Goal: Task Accomplishment & Management: Manage account settings

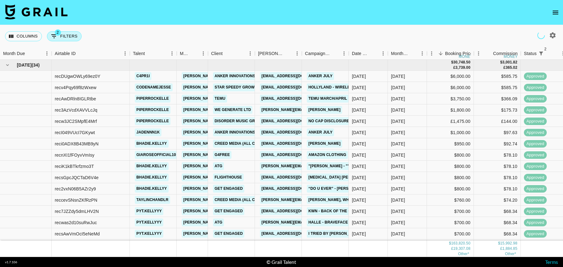
click at [68, 37] on button "2 Filters" at bounding box center [64, 36] width 35 height 10
select select "status"
select select "isNotAnyOf"
select select "status"
select select "isNotAnyOf"
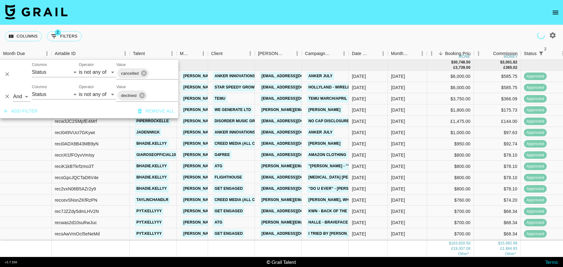
click at [32, 111] on button "Add filter" at bounding box center [20, 111] width 39 height 12
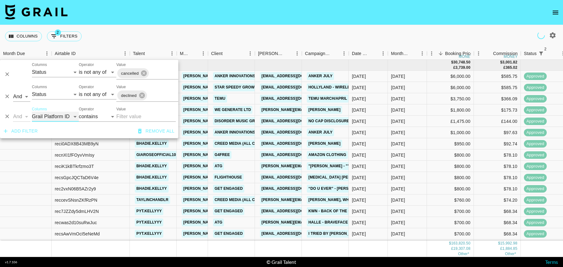
click at [51, 117] on select "Grail Platform ID Airtable ID Talent Manager Client Booker Campaign (Type) Date…" at bounding box center [55, 117] width 47 height 10
select select "bookerId"
click at [32, 112] on select "Grail Platform ID Airtable ID Talent Manager Client Booker Campaign (Type) Date…" at bounding box center [55, 117] width 47 height 10
select select "is"
click at [48, 123] on div "And Or Columns Grail Platform ID Airtable ID Talent Manager Client Booker Campa…" at bounding box center [89, 114] width 178 height 20
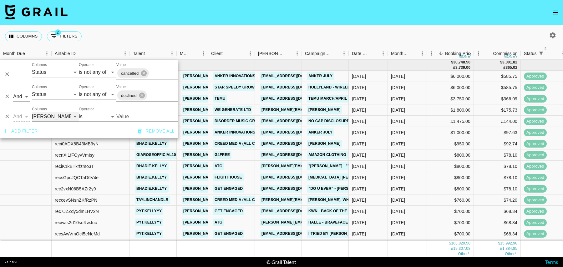
click at [48, 119] on select "Grail Platform ID Airtable ID Talent Manager Client Booker Campaign (Type) Date…" at bounding box center [55, 117] width 47 height 10
select select "campaign"
click at [32, 112] on select "Grail Platform ID Airtable ID Talent Manager Client Booker Campaign (Type) Date…" at bounding box center [55, 117] width 47 height 10
select select "contains"
click at [130, 115] on input "Value" at bounding box center [145, 117] width 59 height 10
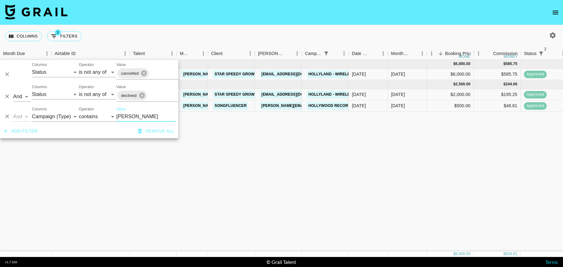
type input "holly"
click at [413, 93] on div "Aug '25" at bounding box center [407, 94] width 39 height 11
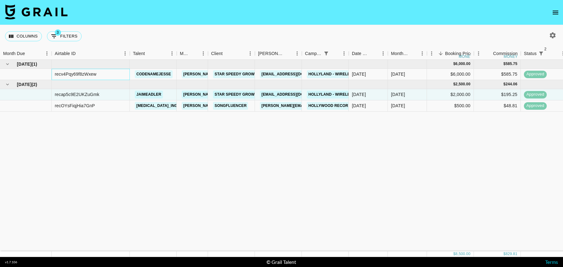
click at [80, 72] on div "recv4Pqy69f8zWxew" at bounding box center [76, 74] width 42 height 6
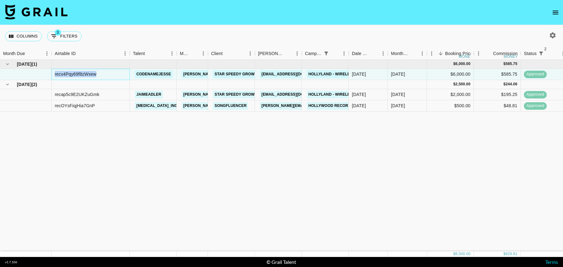
copy div "recv4Pqy69f8zWxew"
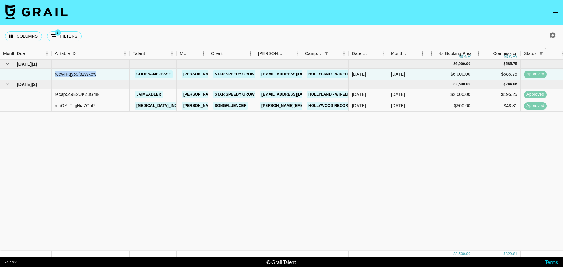
click at [558, 9] on icon "open drawer" at bounding box center [555, 13] width 8 height 8
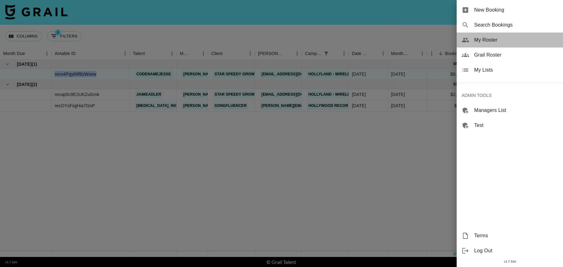
click at [489, 40] on span "My Roster" at bounding box center [516, 40] width 84 height 8
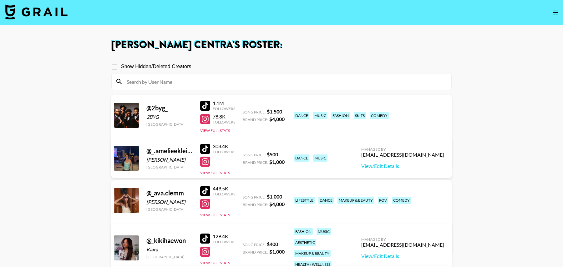
click at [264, 79] on input at bounding box center [285, 82] width 324 height 10
paste input "impostordarina"
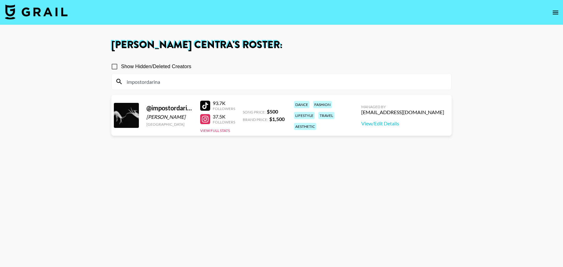
click at [307, 167] on section "Show Hidden/Deleted Creators impostordarina @ impostordarina Daryna United Arab…" at bounding box center [281, 163] width 340 height 217
click at [191, 79] on input "impostordarina" at bounding box center [285, 82] width 324 height 10
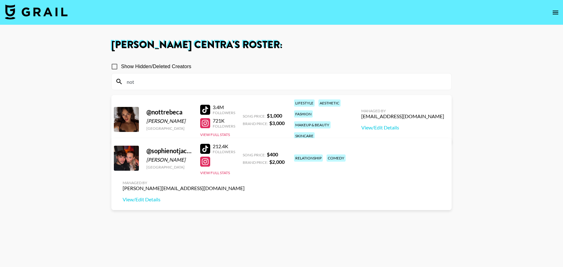
paste input "rahtitouille"
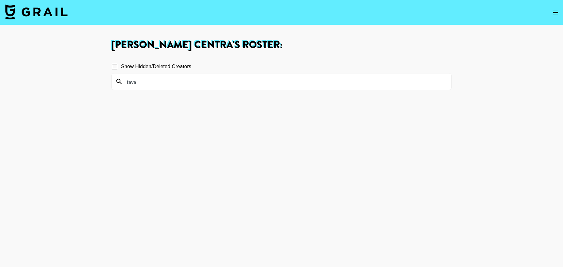
type input "taya"
click at [113, 66] on input "Show Hidden/Deleted Creators" at bounding box center [114, 66] width 13 height 13
checkbox input "false"
click at [145, 80] on input "taya" at bounding box center [285, 82] width 324 height 10
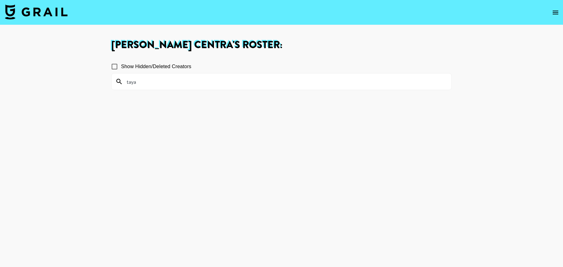
click at [59, 12] on img at bounding box center [36, 11] width 63 height 15
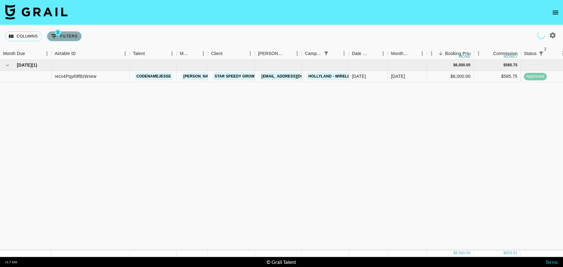
click at [70, 38] on button "3 Filters" at bounding box center [64, 36] width 35 height 10
select select "status"
select select "isNotAnyOf"
select select "status"
select select "isNotAnyOf"
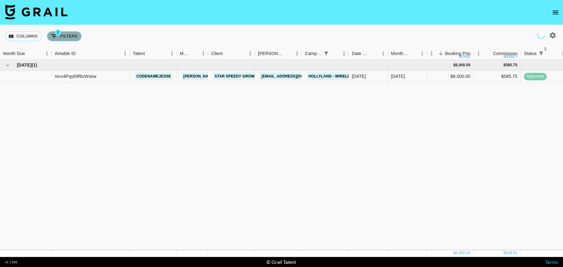
select select "campaign"
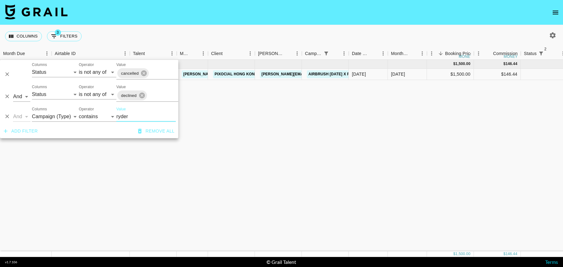
type input "ryder"
click at [486, 74] on div "$146.44" at bounding box center [497, 74] width 47 height 11
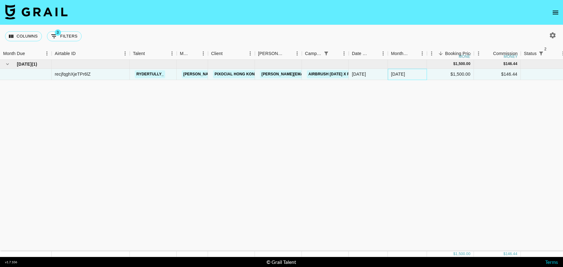
click at [414, 73] on div "Oct '25" at bounding box center [407, 74] width 39 height 11
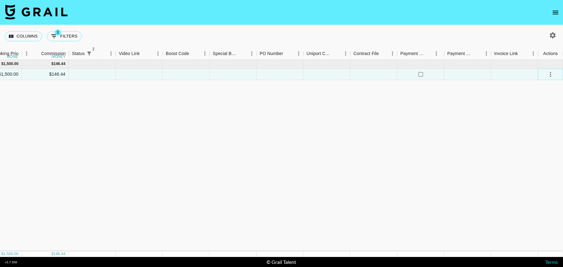
click at [551, 74] on icon "select merge strategy" at bounding box center [550, 75] width 8 height 8
click at [539, 98] on li "Decline" at bounding box center [542, 98] width 41 height 11
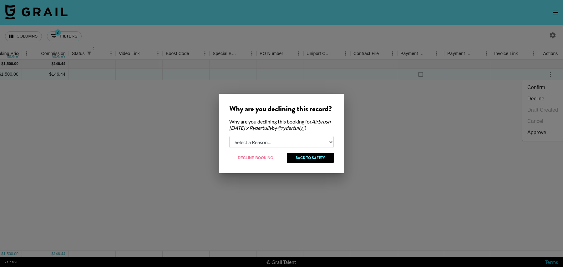
click at [258, 143] on select "Select a Reason... Relogging this deal due to a data issue The booker cancelled…" at bounding box center [281, 142] width 104 height 12
select select "booker_cancel"
click at [229, 136] on select "Select a Reason... Relogging this deal due to a data issue The booker cancelled…" at bounding box center [281, 142] width 104 height 12
click at [247, 159] on button "Decline Booking" at bounding box center [255, 158] width 53 height 10
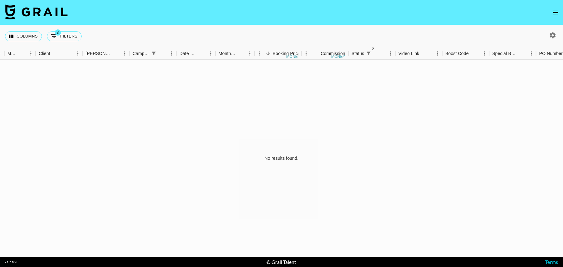
scroll to position [0, 0]
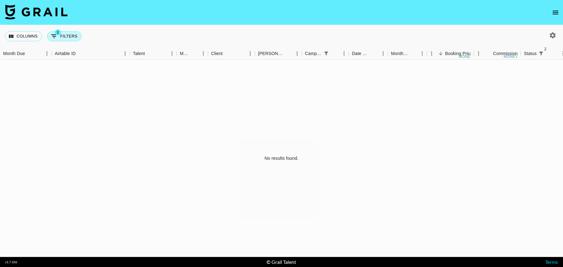
click at [55, 37] on icon "Show filters" at bounding box center [54, 37] width 8 height 8
select select "status"
select select "isNotAnyOf"
select select "status"
select select "isNotAnyOf"
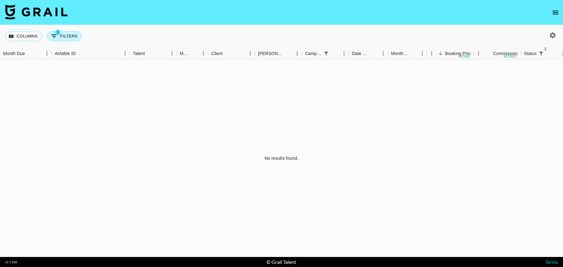
select select "campaign"
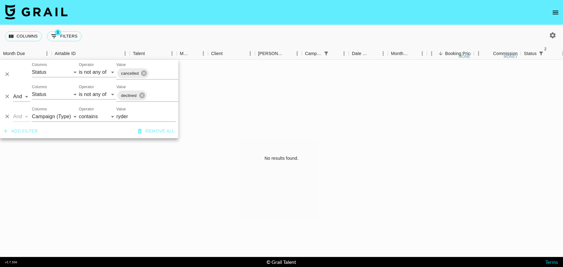
click at [136, 31] on div "Columns 3 Filters + Booking" at bounding box center [281, 36] width 563 height 23
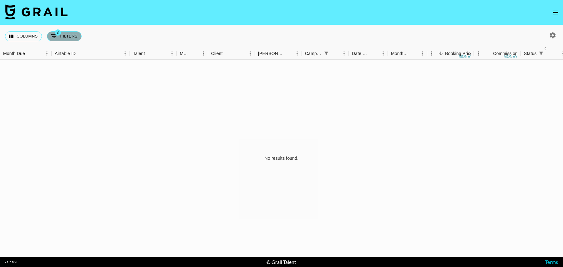
click at [63, 39] on button "3 Filters" at bounding box center [64, 36] width 35 height 10
select select "status"
select select "isNotAnyOf"
select select "status"
select select "isNotAnyOf"
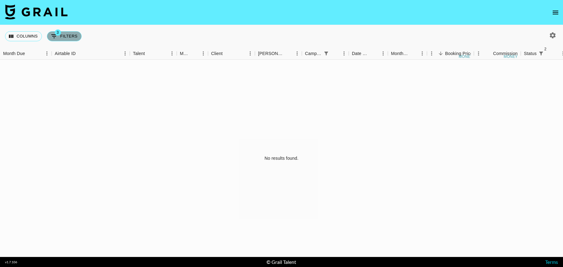
select select "campaign"
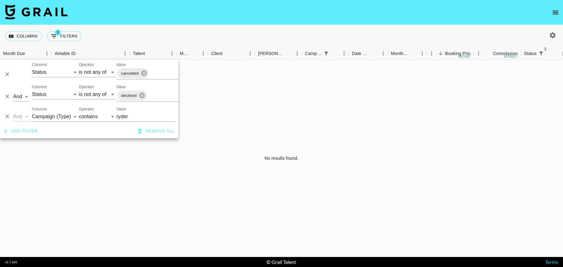
click at [104, 29] on div "Columns 3 Filters + Booking" at bounding box center [281, 36] width 563 height 23
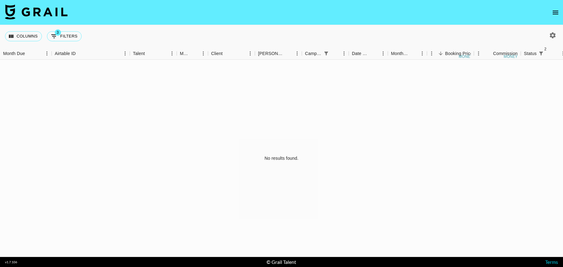
click at [266, 29] on div "Columns 3 Filters + Booking" at bounding box center [281, 36] width 563 height 23
click at [67, 35] on button "3 Filters" at bounding box center [64, 36] width 35 height 10
select select "status"
select select "isNotAnyOf"
select select "status"
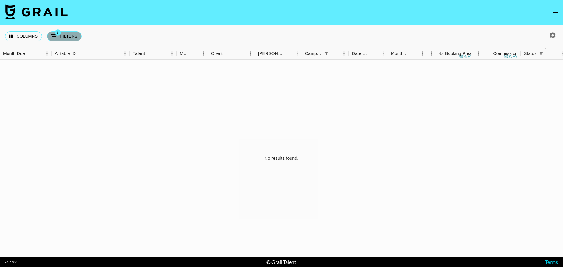
select select "isNotAnyOf"
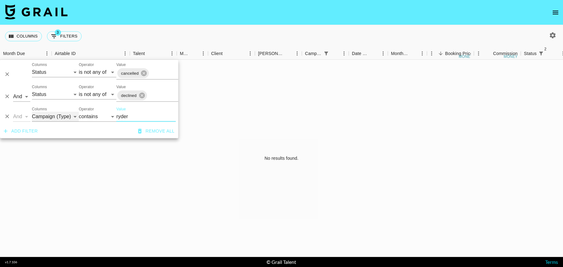
click at [57, 117] on select "Grail Platform ID Airtable ID Talent Manager Client Booker Campaign (Type) Date…" at bounding box center [55, 117] width 47 height 10
select select "talentName"
click at [32, 112] on select "Grail Platform ID Airtable ID Talent Manager Client Booker Campaign (Type) Date…" at bounding box center [55, 117] width 47 height 10
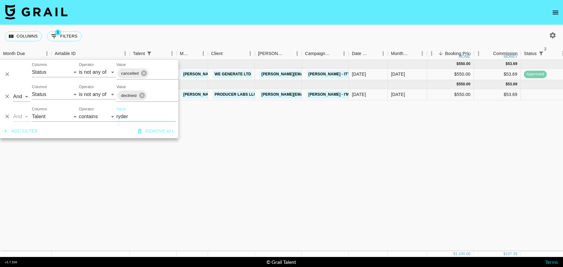
click at [130, 116] on input "ryder" at bounding box center [145, 117] width 59 height 10
click at [430, 94] on div "$550.00" at bounding box center [450, 94] width 47 height 11
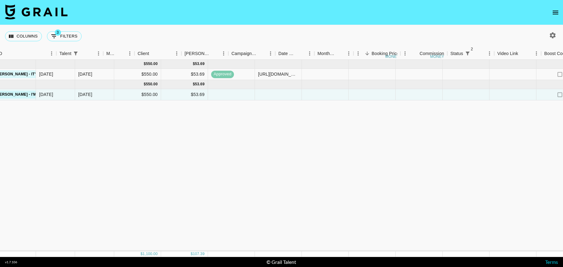
scroll to position [0, 452]
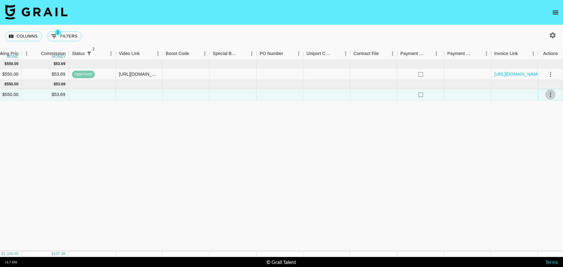
click at [549, 93] on icon "select merge strategy" at bounding box center [550, 95] width 8 height 8
click at [536, 110] on li "Confirm" at bounding box center [542, 107] width 41 height 11
click at [541, 133] on li "Draft Created" at bounding box center [542, 130] width 41 height 11
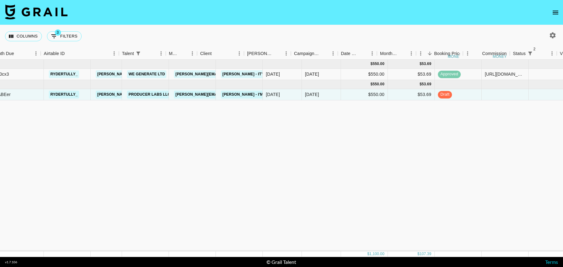
scroll to position [0, 0]
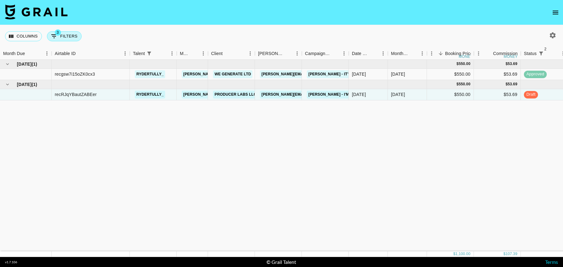
click at [67, 37] on button "3 Filters" at bounding box center [64, 36] width 35 height 10
select select "status"
select select "isNotAnyOf"
select select "status"
select select "isNotAnyOf"
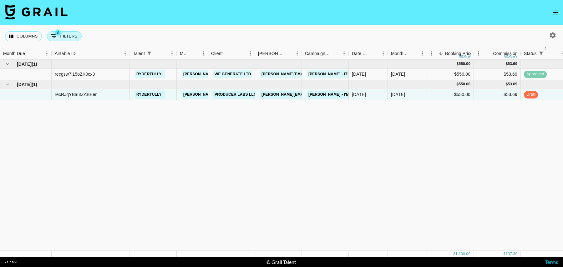
select select "talentName"
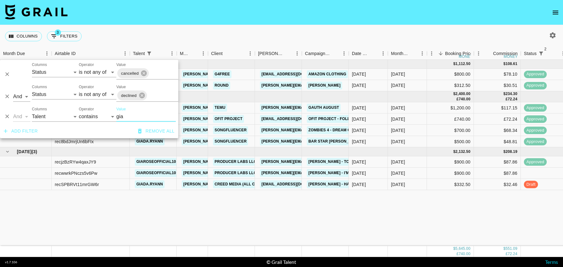
type input "gia"
click at [449, 174] on div "$900.00" at bounding box center [450, 173] width 47 height 11
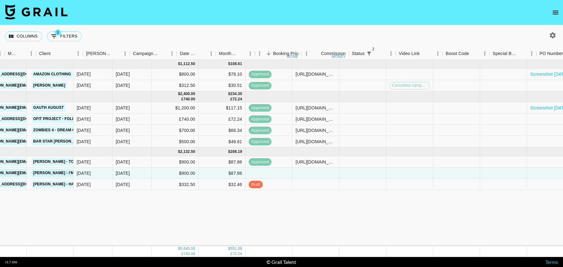
scroll to position [0, 448]
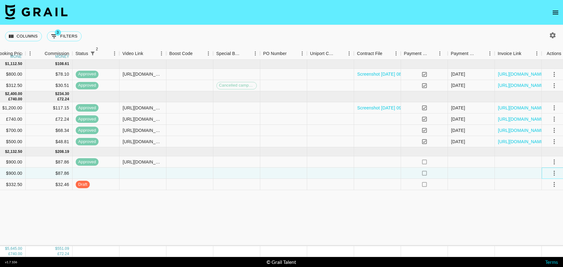
click at [548, 169] on div at bounding box center [553, 173] width 25 height 11
click at [550, 171] on icon "select merge strategy" at bounding box center [554, 173] width 8 height 8
click at [543, 186] on li "Confirm" at bounding box center [542, 186] width 41 height 11
click at [555, 11] on icon "open drawer" at bounding box center [555, 13] width 6 height 4
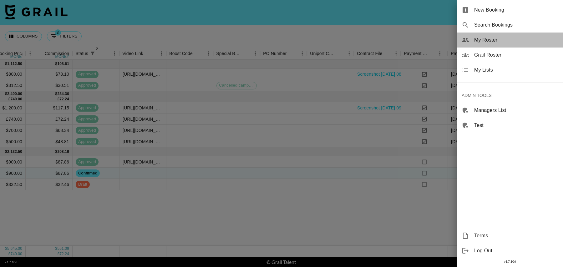
click at [492, 40] on span "My Roster" at bounding box center [516, 40] width 84 height 8
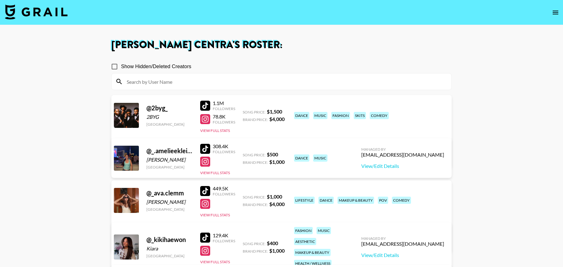
click at [233, 82] on input at bounding box center [285, 82] width 324 height 10
click at [554, 11] on icon "open drawer" at bounding box center [555, 13] width 6 height 4
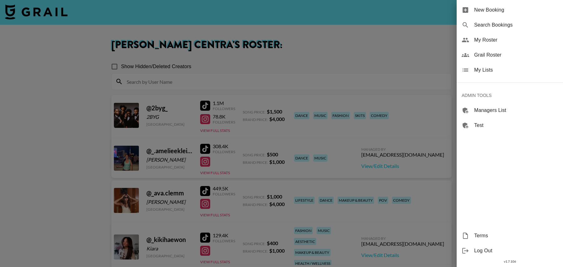
click at [496, 57] on span "Grail Roster" at bounding box center [516, 55] width 84 height 8
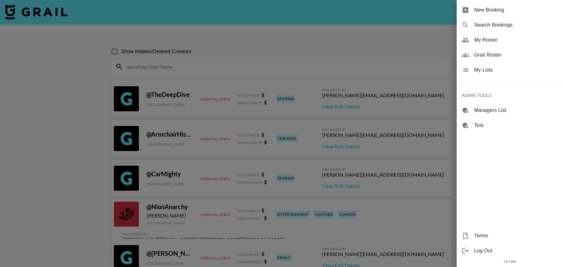
click at [187, 63] on div at bounding box center [281, 133] width 563 height 267
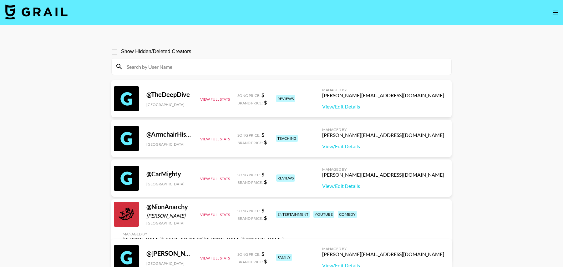
click at [182, 68] on input at bounding box center [285, 67] width 324 height 10
paste input "sophieraiin"
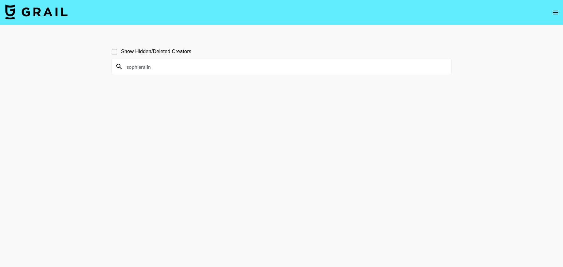
type input "sophieraiin"
click at [113, 50] on input "Show Hidden/Deleted Creators" at bounding box center [114, 51] width 13 height 13
checkbox input "true"
click at [191, 71] on input "sophieraiin" at bounding box center [285, 67] width 324 height 10
paste input "paultooreall"
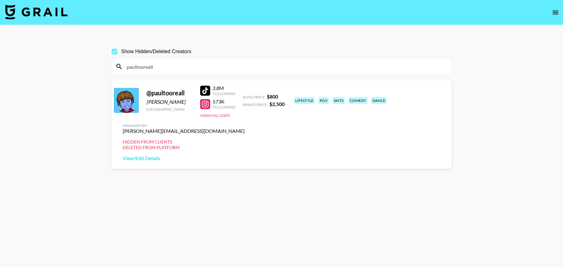
paste input "bensonsecretacc"
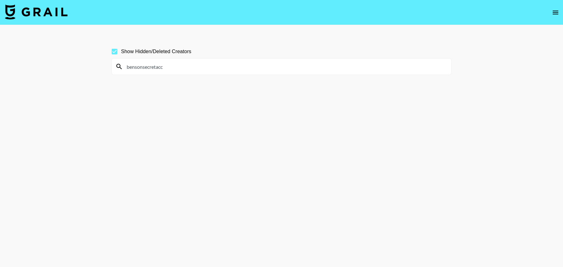
paste input "phem"
type input "phem"
click at [178, 111] on section "Show Hidden/Deleted Creators phem" at bounding box center [281, 148] width 340 height 217
click at [114, 53] on input "Show Hidden/Deleted Creators" at bounding box center [114, 51] width 13 height 13
click at [114, 52] on input "Show Hidden/Deleted Creators" at bounding box center [114, 51] width 13 height 13
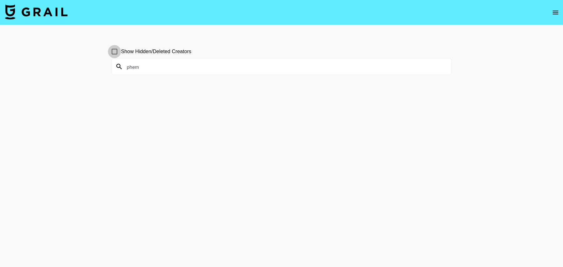
checkbox input "true"
click at [150, 68] on input "phem" at bounding box center [285, 67] width 324 height 10
paste input "tylerposey"
click at [166, 71] on input "tylerposey" at bounding box center [285, 67] width 324 height 10
paste input "bophouse"
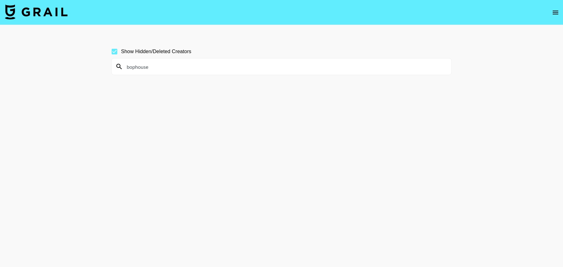
paste input "aishah"
paste input "julia_filippo"
paste input "realalinnarosee"
paste input "summerxiriss"
paste input "notavaxreye"
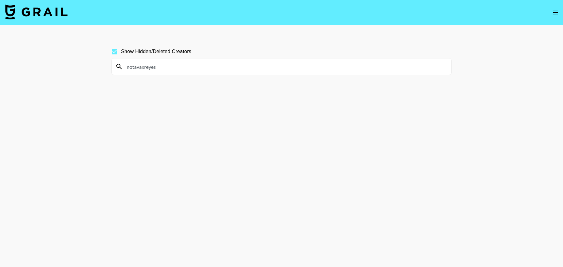
paste input "leximarvell"
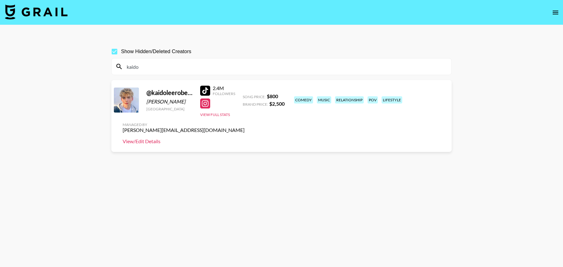
type input "kaido"
click at [244, 138] on link "View/Edit Details" at bounding box center [184, 141] width 122 height 6
click at [59, 10] on img at bounding box center [36, 11] width 63 height 15
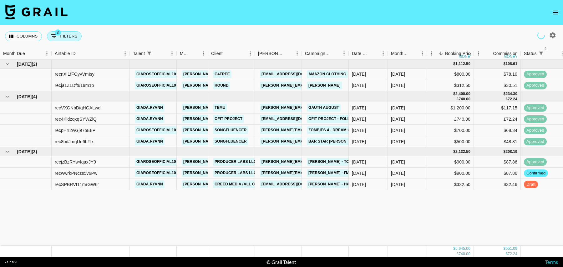
click at [62, 35] on button "3 Filters" at bounding box center [64, 36] width 35 height 10
select select "status"
select select "isNotAnyOf"
select select "status"
select select "isNotAnyOf"
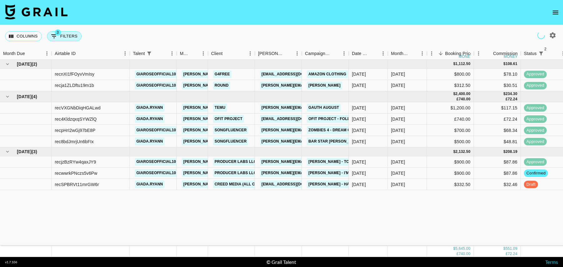
select select "talentName"
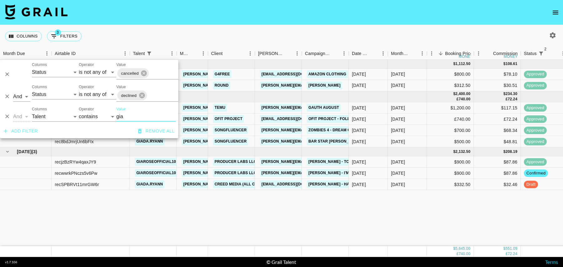
drag, startPoint x: 132, startPoint y: 117, endPoint x: 114, endPoint y: 117, distance: 17.8
click at [114, 117] on div "And Or Columns Grail Platform ID Airtable ID Talent Manager Client Booker Campa…" at bounding box center [89, 114] width 178 height 20
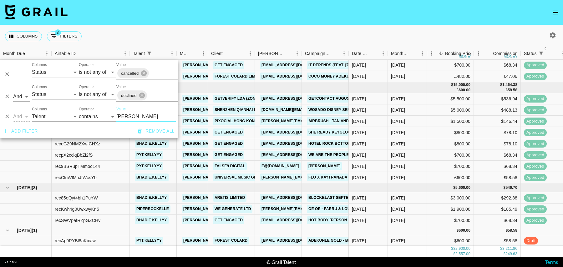
scroll to position [123, 0]
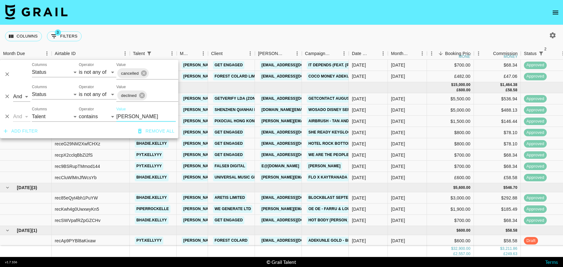
type input "kell"
click at [438, 241] on div "$600.00" at bounding box center [450, 240] width 47 height 11
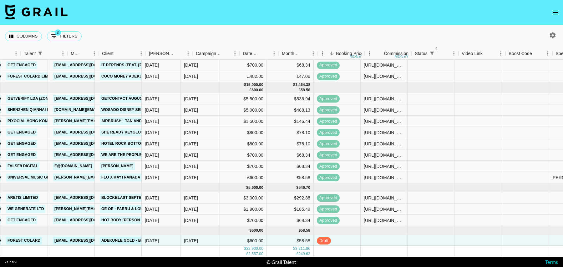
scroll to position [123, 222]
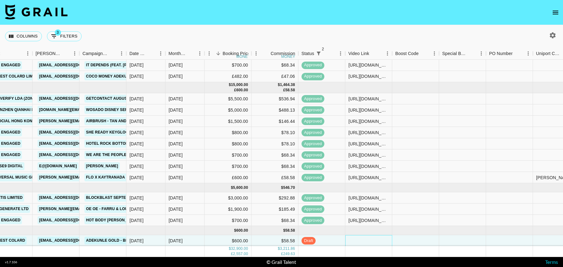
click at [375, 240] on div at bounding box center [368, 240] width 47 height 11
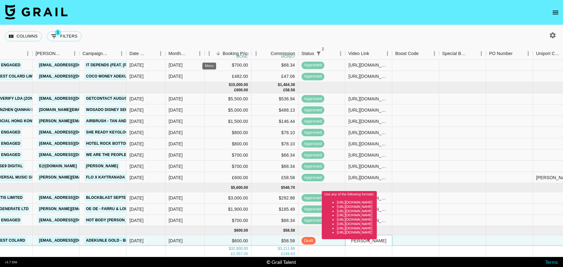
scroll to position [0, 0]
click at [364, 243] on div "tiktok.com/@bhadie.kellyy/video/7559333478957862157?_t=ZT-90PqjXHD7bp&_r=1" at bounding box center [368, 240] width 47 height 11
click at [363, 242] on div "Use any of the following formats: https://www.tiktok.com/@user/video/1234567 ht…" at bounding box center [349, 217] width 55 height 53
click at [377, 243] on div "Use any of the following formats: https://www.tiktok.com/@user/video/1234567 ht…" at bounding box center [349, 217] width 55 height 53
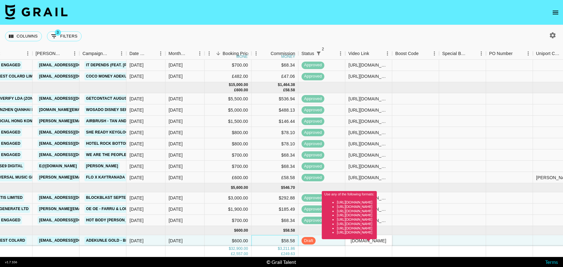
click at [270, 239] on div "$58.58" at bounding box center [274, 240] width 47 height 11
click at [377, 241] on div "Use any of the following formats: https://www.tiktok.com/@user/video/1234567 ht…" at bounding box center [349, 217] width 55 height 53
paste input "https://www.tiktok.com/@bhadie.kellyy/video/7559333478957862157?_r=1&_t=ZT-90Pq…"
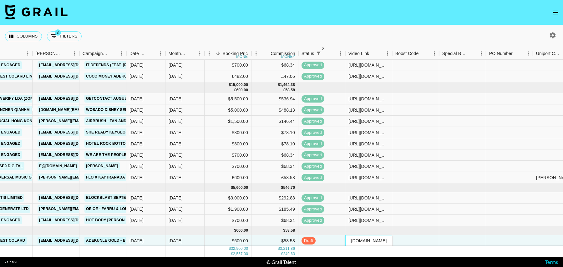
type input "https://www.tiktok.com/@bhadie.kellyy/video/7559333478957862157?_r=1&_t=ZT-90Pq…"
click at [426, 239] on div at bounding box center [415, 240] width 47 height 11
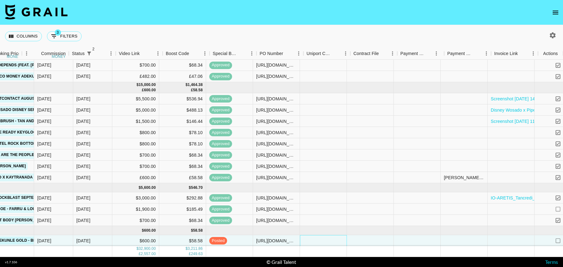
scroll to position [123, 452]
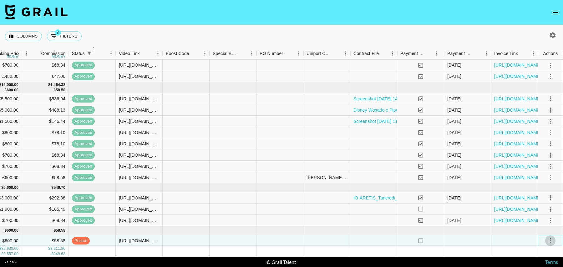
click at [551, 238] on icon "select merge strategy" at bounding box center [550, 241] width 8 height 8
click at [538, 228] on div "Approve" at bounding box center [536, 227] width 19 height 8
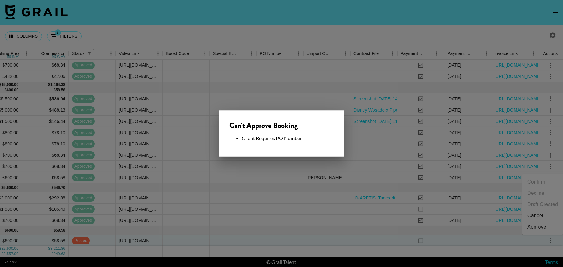
click at [273, 230] on div at bounding box center [281, 133] width 563 height 267
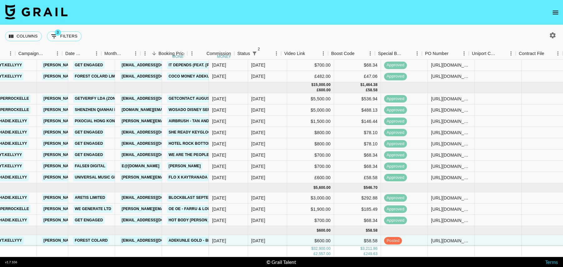
scroll to position [123, 84]
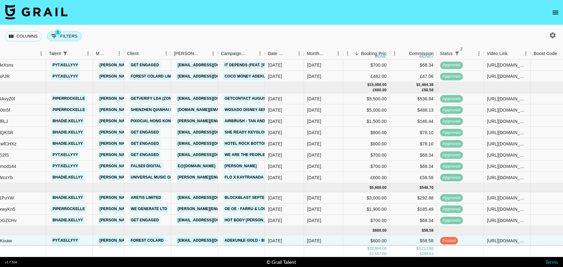
drag, startPoint x: 64, startPoint y: 39, endPoint x: 76, endPoint y: 47, distance: 13.8
click at [64, 39] on button "3 Filters" at bounding box center [64, 36] width 35 height 10
select select "status"
select select "isNotAnyOf"
select select "status"
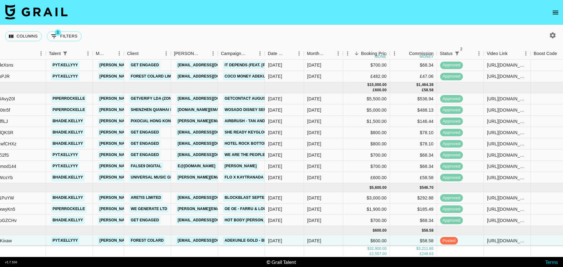
select select "isNotAnyOf"
select select "talentName"
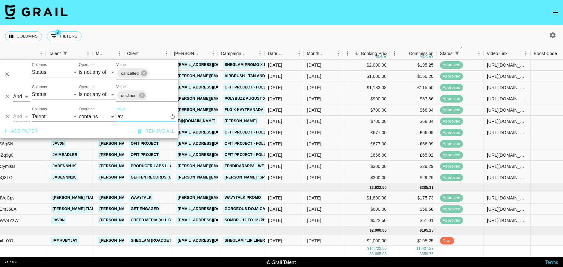
scroll to position [0, 84]
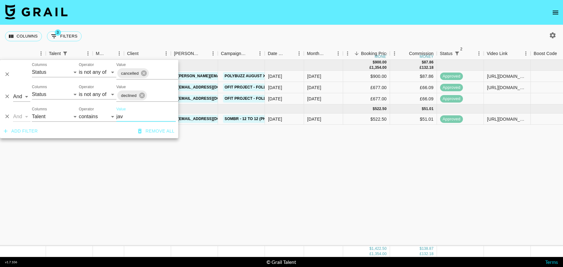
type input "jav"
click at [329, 185] on div "Aug '25 ( 3 ) $ 900.00 £ 1,354.00 $ 87.86 £ 132.18 recIEeDBVsILhQqlf jav0n tanc…" at bounding box center [423, 153] width 1014 height 186
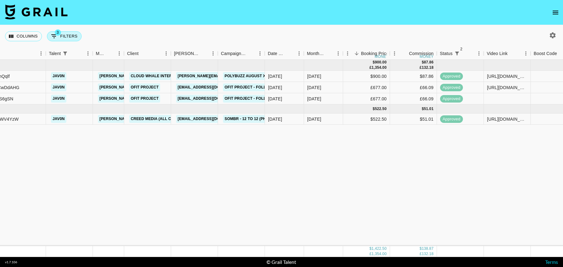
click at [71, 36] on button "3 Filters" at bounding box center [64, 36] width 35 height 10
select select "status"
select select "isNotAnyOf"
select select "status"
select select "isNotAnyOf"
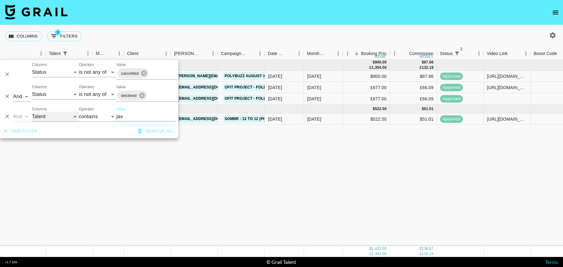
click at [51, 114] on select "Grail Platform ID Airtable ID Talent Manager Client Booker Campaign (Type) Date…" at bounding box center [55, 117] width 47 height 10
select select "airtableId"
click at [32, 112] on select "Grail Platform ID Airtable ID Talent Manager Client Booker Campaign (Type) Date…" at bounding box center [55, 117] width 47 height 10
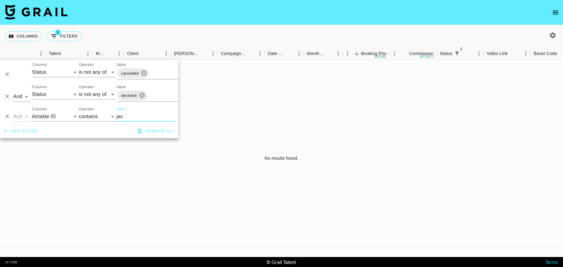
click at [129, 117] on input "jav" at bounding box center [145, 117] width 59 height 10
paste input "rect5LP2s5FQe7bQI"
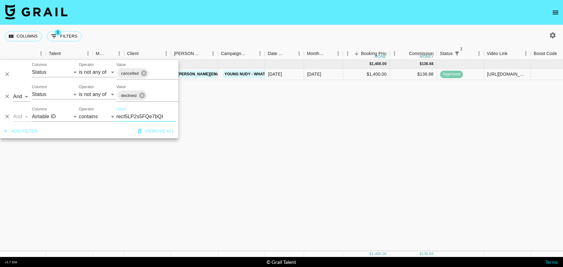
type input "rect5LP2s5FQe7bQI"
click at [238, 120] on div "Sep '25 ( 1 ) $ 1,400.00 $ 136.68 rect5LP2s5FQe7bQI lovealwayspiper tancredi@gr…" at bounding box center [423, 156] width 1014 height 192
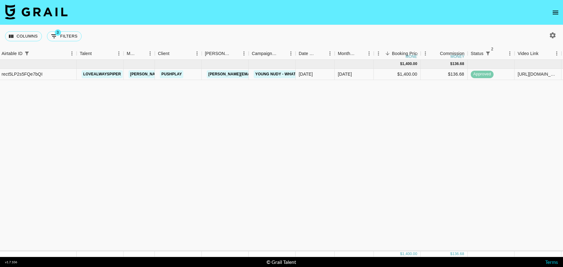
scroll to position [0, 52]
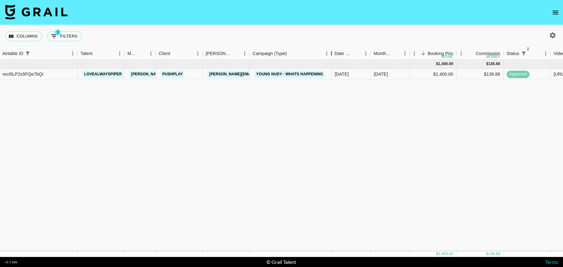
drag, startPoint x: 296, startPoint y: 56, endPoint x: 335, endPoint y: 55, distance: 38.8
click at [335, 55] on div "Campaign (Type)" at bounding box center [332, 54] width 8 height 12
drag, startPoint x: 327, startPoint y: 77, endPoint x: 253, endPoint y: 75, distance: 74.7
click at [253, 75] on div "Young Nudy - WHATS HAPPENING" at bounding box center [292, 74] width 86 height 11
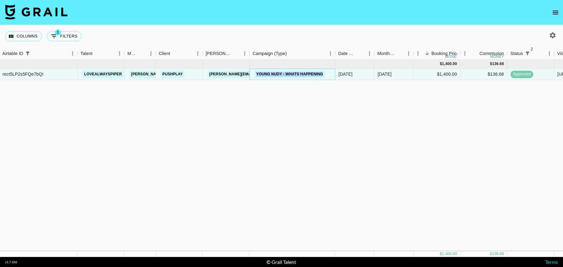
copy link "Young Nudy - WHATS HAPPENING"
click at [67, 32] on button "3 Filters" at bounding box center [64, 36] width 35 height 10
select select "status"
select select "isNotAnyOf"
select select "status"
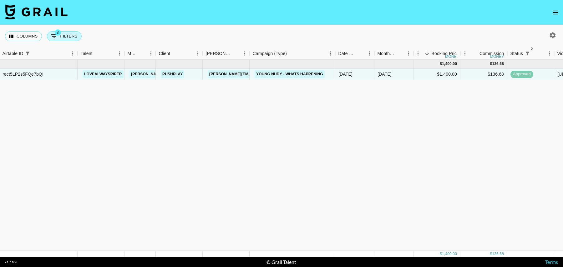
select select "isNotAnyOf"
select select "airtableId"
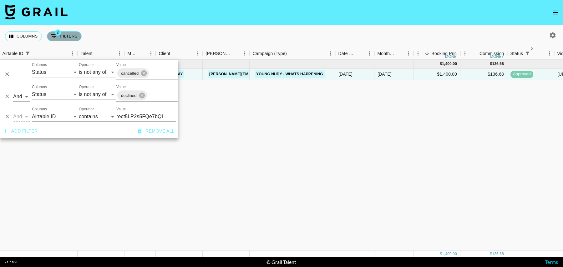
click at [67, 32] on button "3 Filters" at bounding box center [64, 36] width 35 height 10
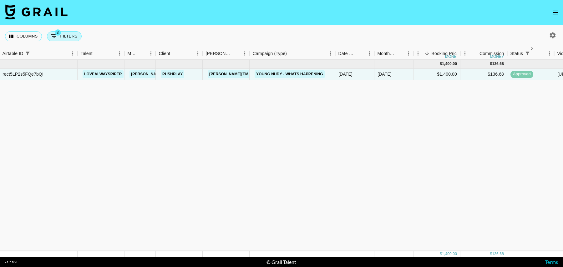
click at [67, 37] on button "3 Filters" at bounding box center [64, 36] width 35 height 10
select select "status"
select select "isNotAnyOf"
select select "status"
select select "isNotAnyOf"
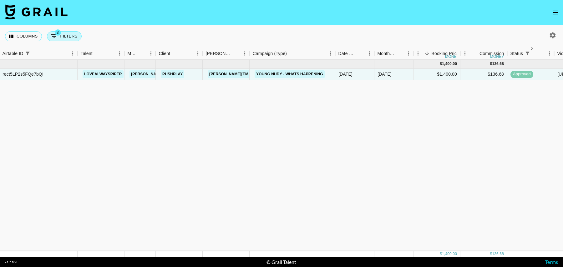
select select "airtableId"
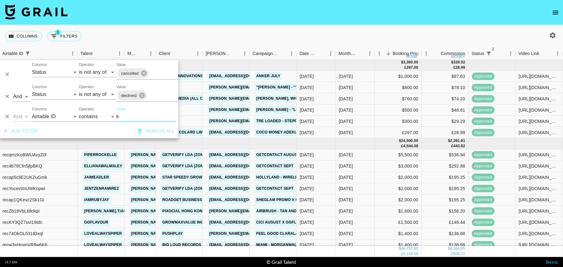
type input "k"
click at [47, 116] on select "Grail Platform ID Airtable ID Talent Manager Client Booker Campaign (Type) Date…" at bounding box center [55, 117] width 47 height 10
select select "talentName"
click at [32, 112] on select "Grail Platform ID Airtable ID Talent Manager Client Booker Campaign (Type) Date…" at bounding box center [55, 117] width 47 height 10
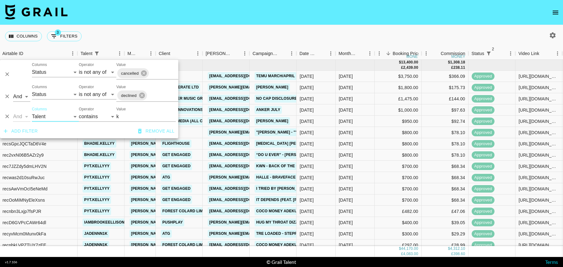
click at [121, 115] on input "k" at bounding box center [145, 117] width 59 height 10
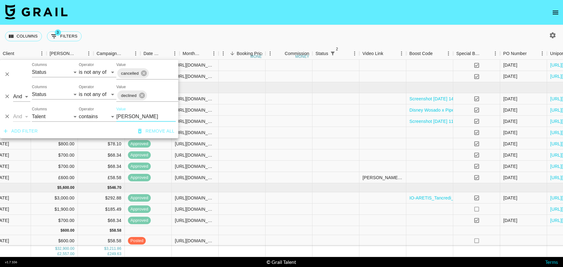
scroll to position [123, 452]
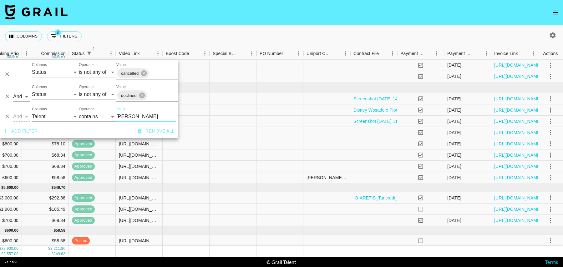
type input "kell"
click at [272, 240] on div at bounding box center [279, 240] width 47 height 11
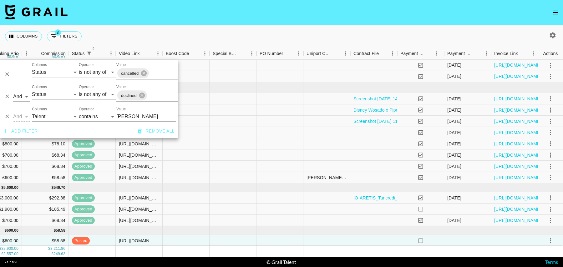
click at [272, 240] on div at bounding box center [279, 240] width 47 height 11
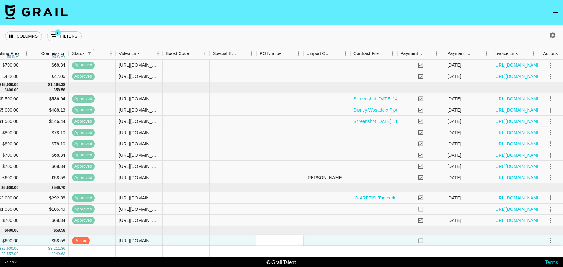
type input "#FC/P/1400 - ADEKUNLE GOLD - BELIEVE / TT"
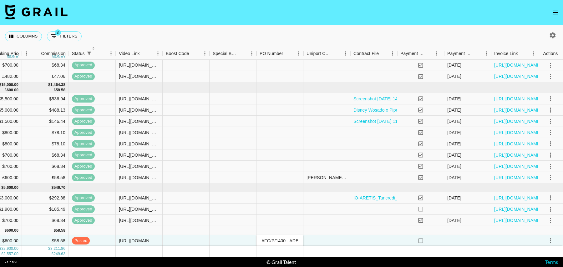
scroll to position [0, 61]
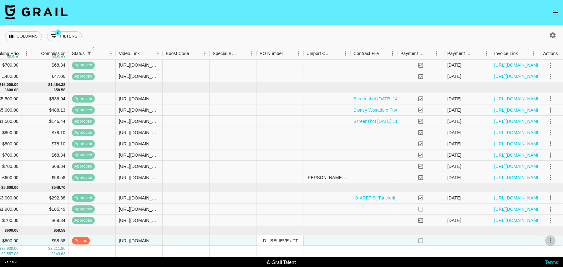
click at [547, 238] on icon "select merge strategy" at bounding box center [550, 241] width 8 height 8
click at [531, 226] on div "Approve" at bounding box center [536, 227] width 19 height 8
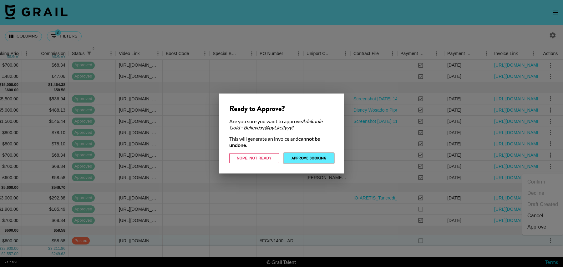
click at [316, 161] on button "Approve Booking" at bounding box center [309, 158] width 50 height 10
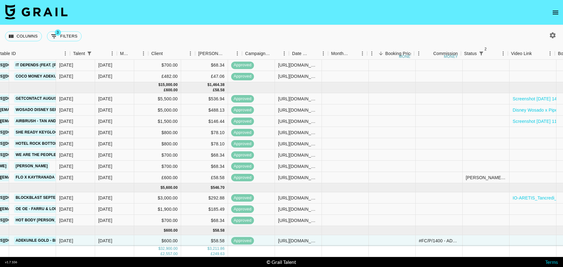
scroll to position [123, 60]
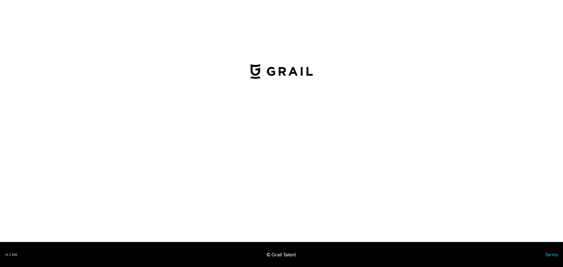
select select "USD"
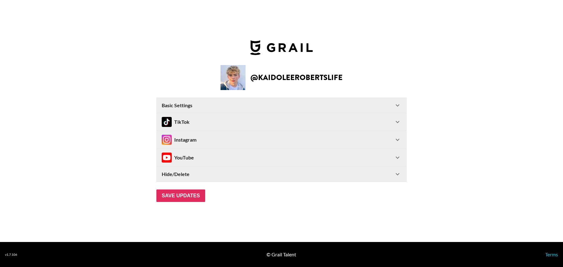
click at [193, 124] on div "TikTok" at bounding box center [278, 122] width 232 height 10
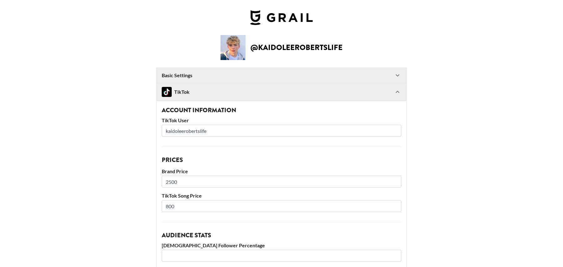
scroll to position [13, 0]
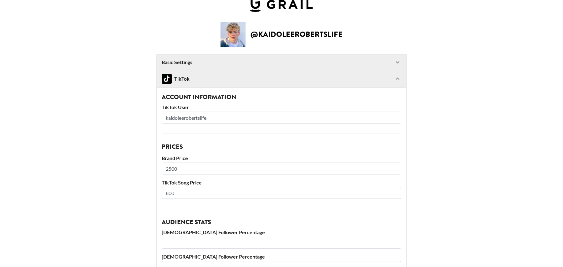
drag, startPoint x: 187, startPoint y: 193, endPoint x: 162, endPoint y: 193, distance: 25.0
click at [162, 193] on input "800" at bounding box center [281, 193] width 239 height 12
type input "1200"
click at [98, 182] on main "@ kaidoleerobertslife Basic Settings Airtable ID: recjqmz0wLEgw7ilk Manager(s) …" at bounding box center [281, 237] width 553 height 430
drag, startPoint x: 179, startPoint y: 170, endPoint x: 163, endPoint y: 170, distance: 15.6
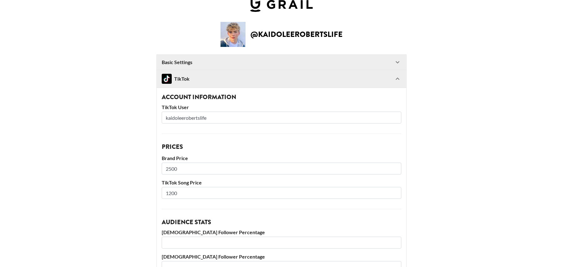
click at [163, 170] on input "2500" at bounding box center [281, 169] width 239 height 12
type input "3000"
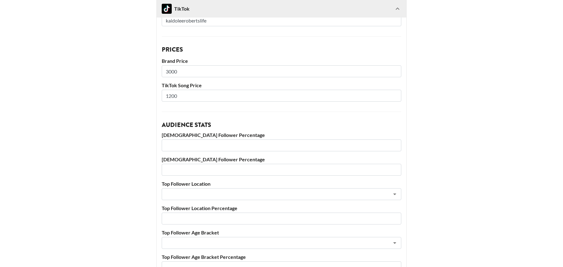
scroll to position [232, 0]
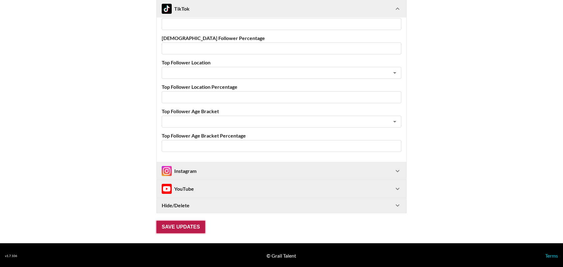
click at [192, 226] on input "Save Updates" at bounding box center [180, 227] width 49 height 13
click at [189, 225] on input "Save Updates" at bounding box center [180, 227] width 49 height 13
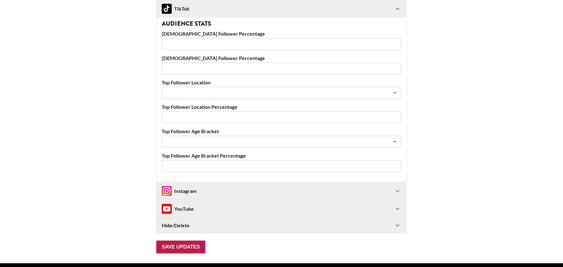
scroll to position [35, 0]
